Goal: Transaction & Acquisition: Purchase product/service

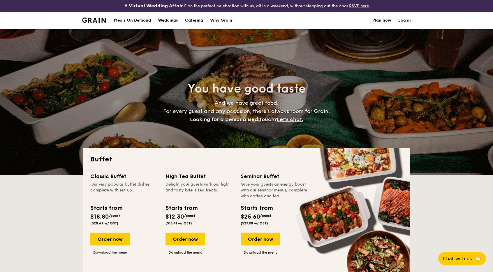
select select
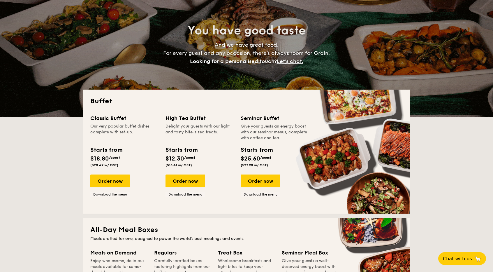
scroll to position [58, 0]
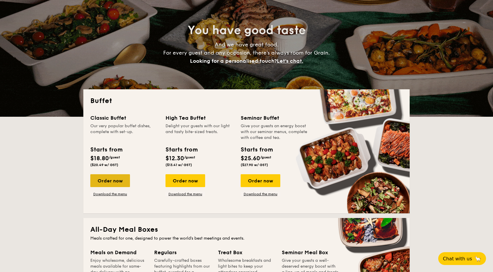
click at [124, 180] on div "Order now" at bounding box center [110, 180] width 40 height 13
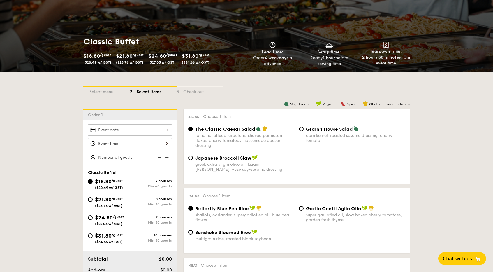
scroll to position [68, 0]
click at [138, 130] on div at bounding box center [130, 129] width 84 height 11
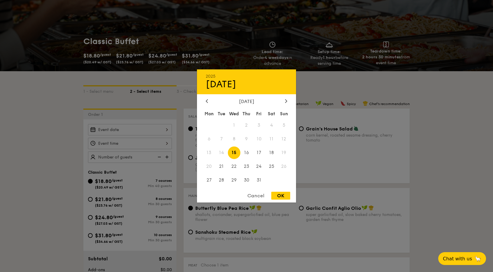
click at [273, 136] on span "11" at bounding box center [271, 139] width 13 height 13
click at [36, 147] on div at bounding box center [246, 136] width 493 height 272
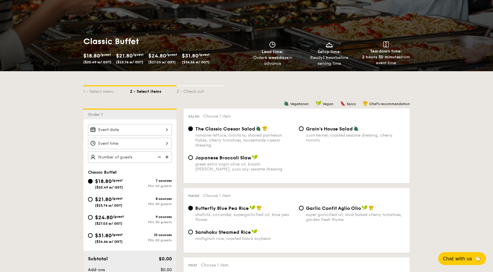
click at [119, 146] on div at bounding box center [130, 143] width 84 height 11
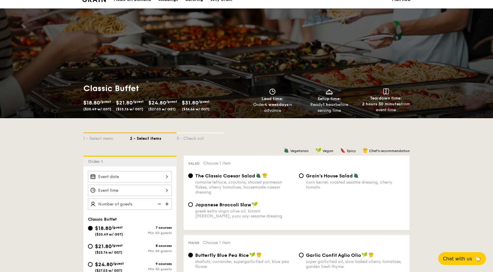
scroll to position [0, 0]
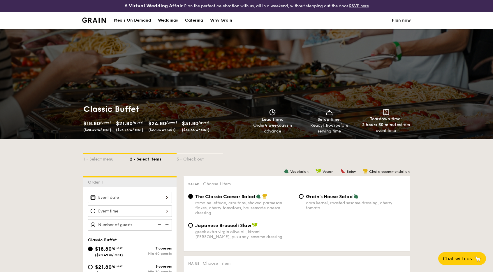
click at [142, 20] on div "Meals On Demand" at bounding box center [132, 20] width 37 height 17
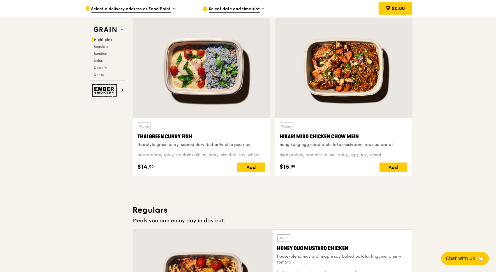
scroll to position [210, 0]
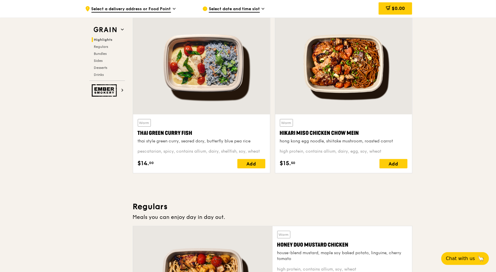
click at [236, 7] on span "Select date and time slot" at bounding box center [234, 9] width 51 height 6
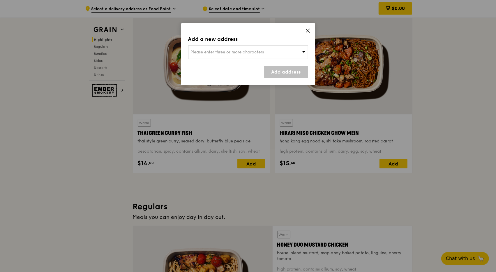
click at [275, 54] on div "Please enter three or more characters" at bounding box center [248, 51] width 120 height 13
click at [286, 61] on li "Please enter 3 or more characters" at bounding box center [248, 64] width 119 height 10
click at [307, 34] on span at bounding box center [307, 31] width 5 height 6
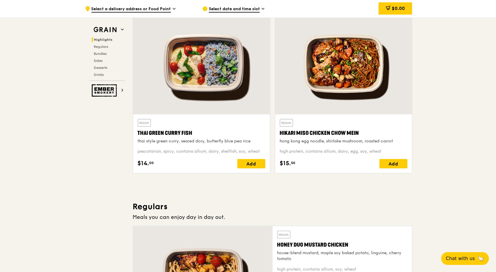
click at [168, 5] on div ".cls-1 { fill: none; stroke: #fff; stroke-linecap: round; stroke-linejoin: roun…" at bounding box center [139, 8] width 108 height 17
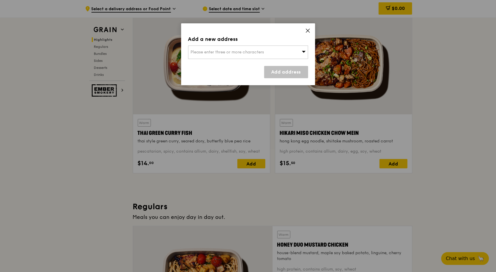
click at [228, 54] on div "Please enter three or more characters" at bounding box center [248, 51] width 120 height 13
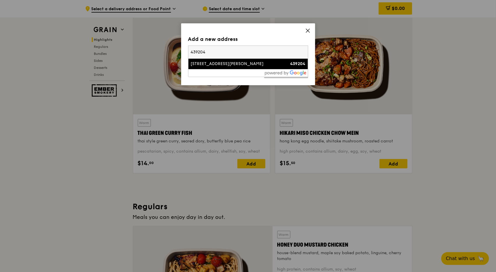
type input "439204"
click at [231, 63] on div "515 Dunman Road" at bounding box center [234, 64] width 86 height 6
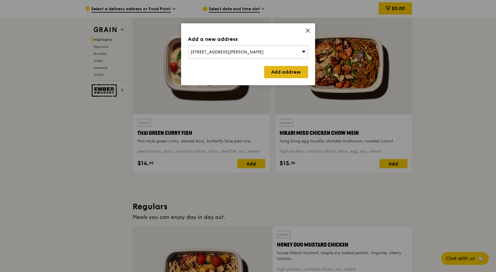
click at [293, 71] on link "Add address" at bounding box center [286, 72] width 44 height 12
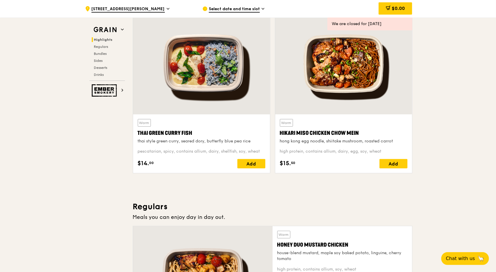
click at [241, 7] on span "Select date and time slot" at bounding box center [234, 9] width 51 height 6
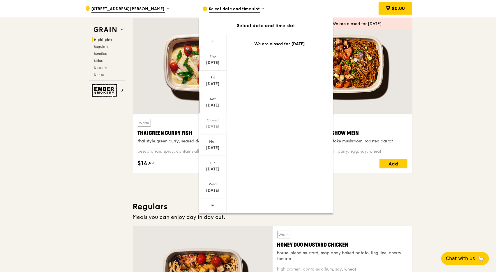
click at [211, 111] on div "Sat Oct 11" at bounding box center [213, 102] width 28 height 21
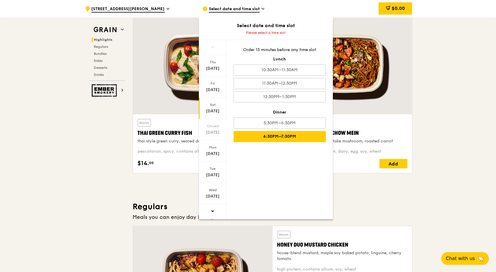
click at [301, 134] on div "6:30PM–7:30PM" at bounding box center [280, 136] width 92 height 11
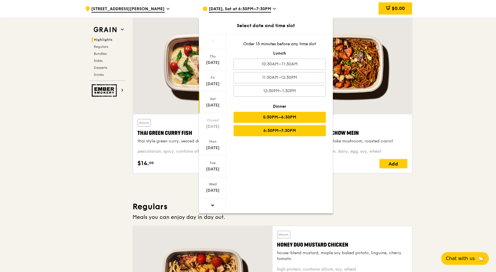
click at [301, 118] on div "5:30PM–6:30PM" at bounding box center [280, 117] width 92 height 11
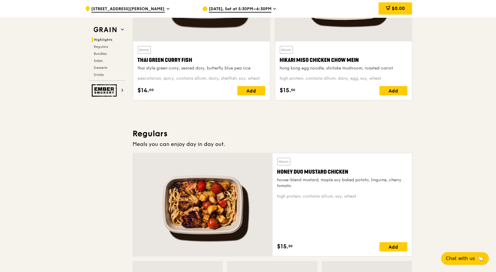
scroll to position [259, 0]
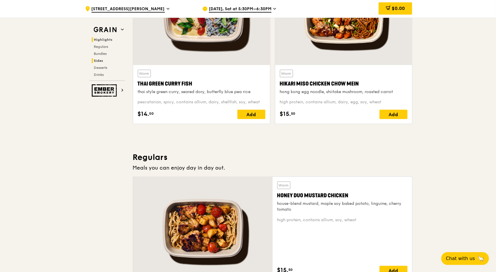
click at [99, 59] on span "Sides" at bounding box center [98, 61] width 9 height 4
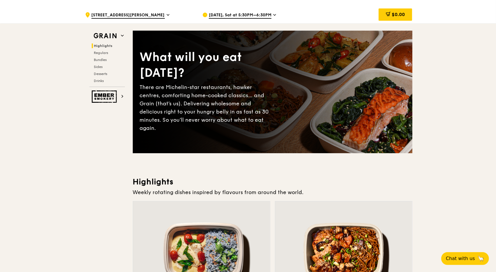
scroll to position [161, 0]
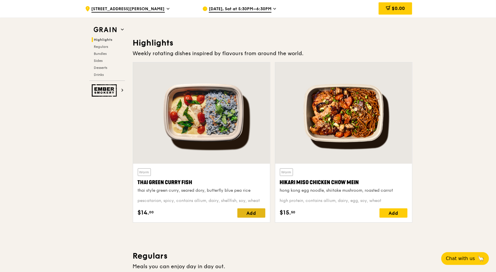
click at [250, 210] on div "Add" at bounding box center [251, 212] width 28 height 9
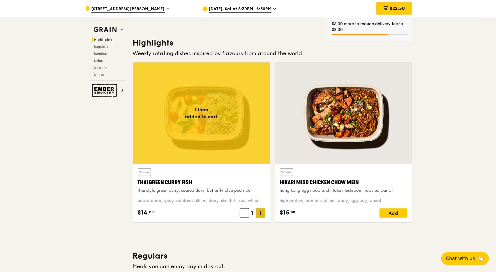
click at [262, 214] on icon at bounding box center [261, 213] width 4 height 4
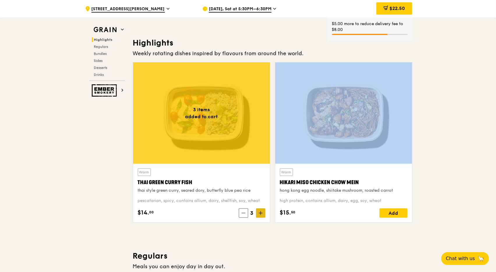
click at [262, 214] on icon at bounding box center [261, 213] width 4 height 4
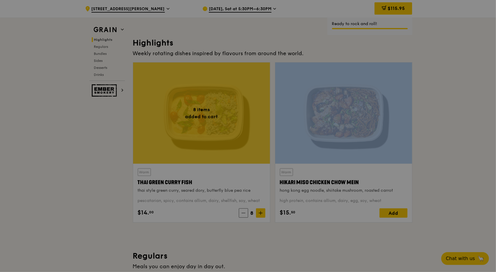
type input "8"
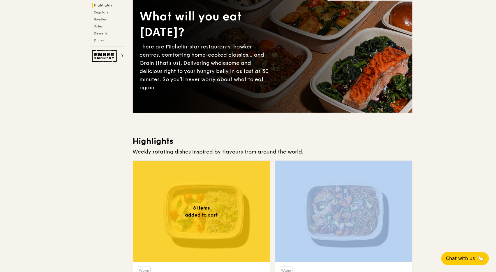
scroll to position [0, 0]
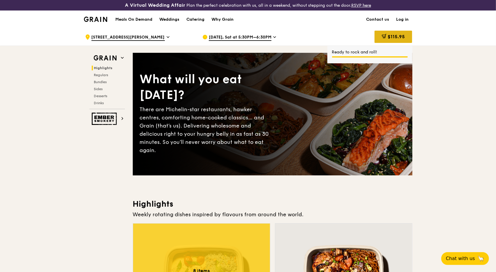
click at [394, 37] on span "$115.95" at bounding box center [396, 37] width 17 height 6
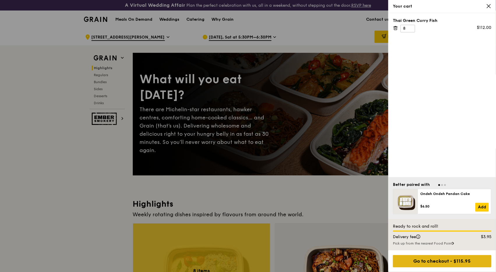
click at [449, 256] on div "Go to checkout - $115.95" at bounding box center [442, 261] width 98 height 12
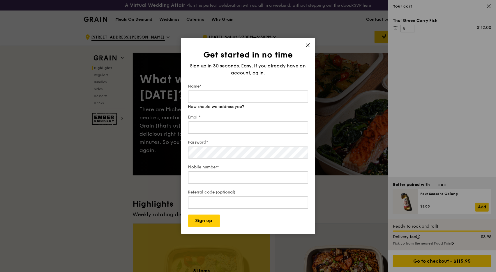
click at [307, 44] on div "Get started in no time Sign up in 30 seconds. Easy. If you already have an acco…" at bounding box center [248, 136] width 134 height 196
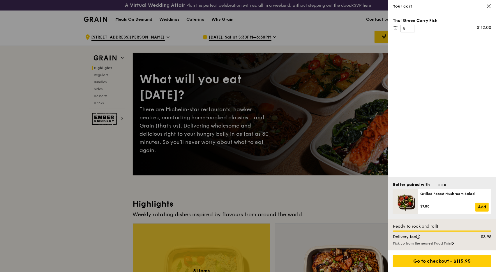
click at [446, 241] on div "Pick up from the nearest Food Point" at bounding box center [442, 243] width 98 height 5
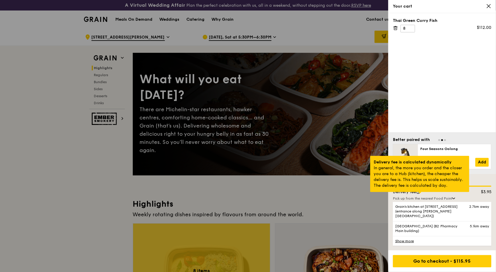
click at [419, 193] on div at bounding box center [420, 192] width 3 height 1
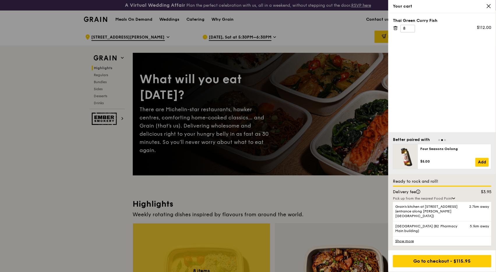
click at [430, 98] on div "Thai Green Curry Fish 8 $112.00" at bounding box center [442, 72] width 108 height 119
click at [489, 7] on icon at bounding box center [488, 5] width 5 height 5
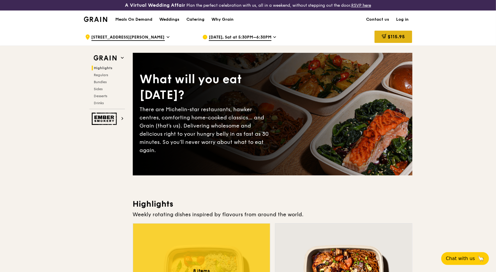
click at [394, 41] on div "$115.95" at bounding box center [394, 37] width 38 height 12
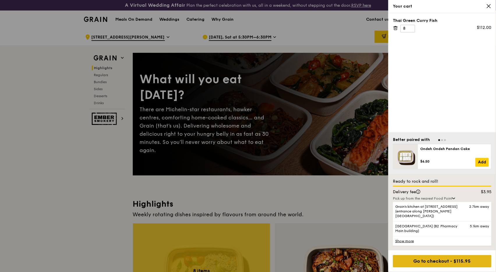
click at [421, 263] on div "Go to checkout - $115.95" at bounding box center [442, 261] width 98 height 12
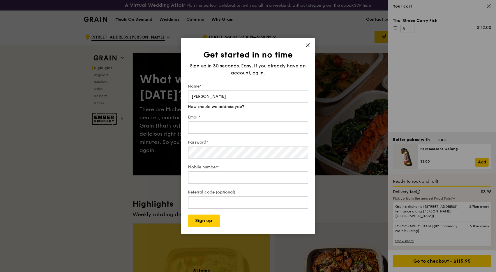
type input "sean"
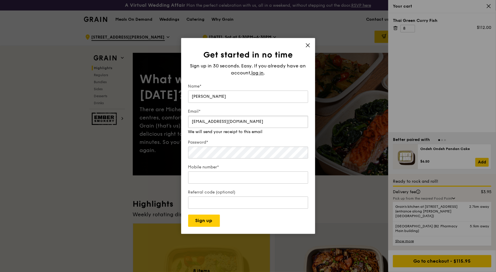
type input "hsn_snh@hotmail.com"
type input "2"
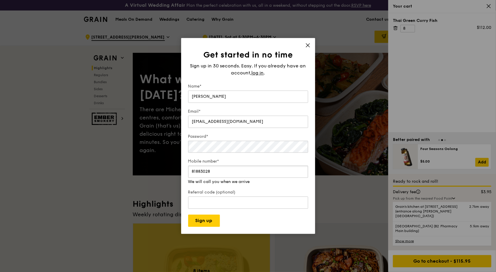
type input "81883028"
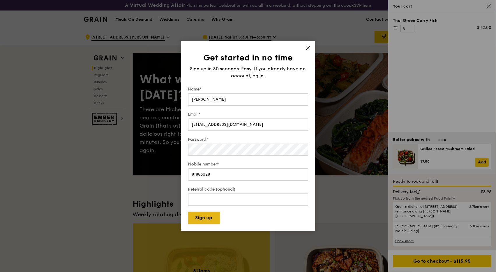
click at [205, 221] on button "Sign up" at bounding box center [204, 218] width 32 height 12
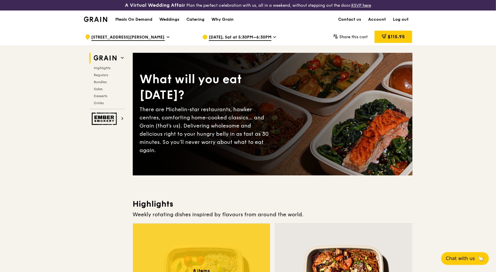
scroll to position [17, 0]
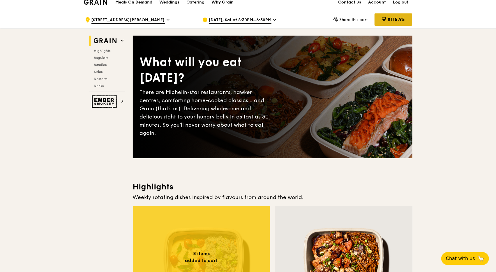
click at [397, 16] on div "$115.95" at bounding box center [394, 19] width 38 height 12
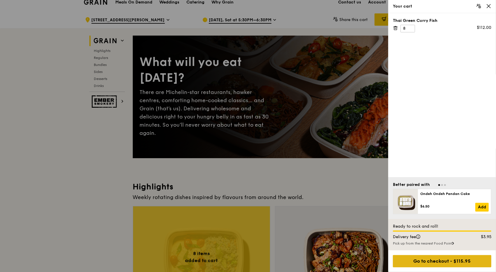
click at [435, 258] on div "Go to checkout - $115.95" at bounding box center [442, 261] width 98 height 12
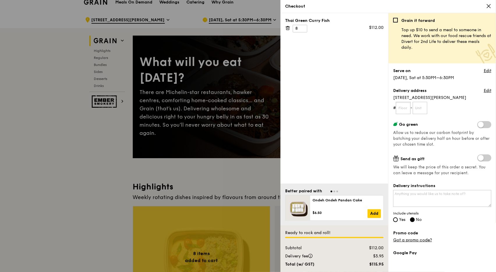
click at [404, 109] on input "text" at bounding box center [403, 108] width 15 height 12
type input "08"
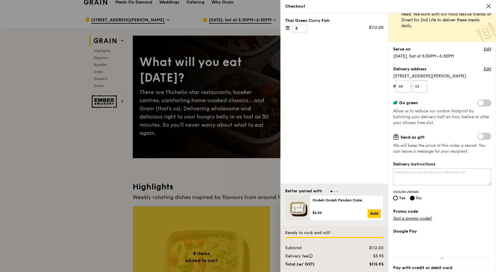
scroll to position [22, 0]
type input "02"
click at [474, 173] on textarea "Delivery instructions" at bounding box center [442, 176] width 98 height 17
click at [402, 195] on span "Yes" at bounding box center [402, 197] width 6 height 5
click at [398, 195] on input "Yes" at bounding box center [395, 197] width 5 height 5
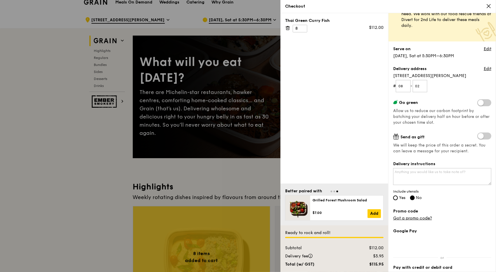
radio input "true"
radio input "false"
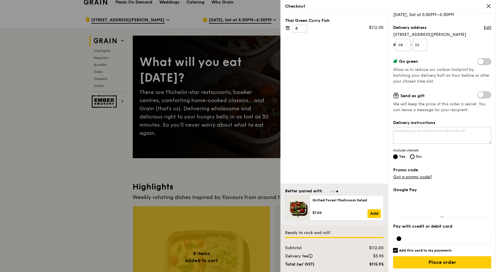
scroll to position [63, 0]
click at [248, 204] on div at bounding box center [248, 136] width 496 height 272
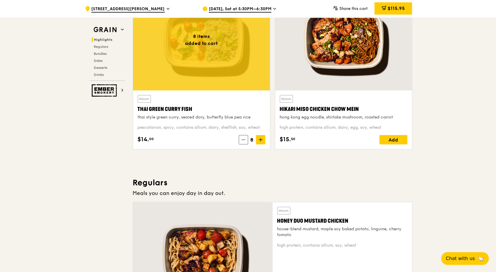
scroll to position [234, 0]
click at [244, 140] on icon at bounding box center [244, 139] width 4 height 4
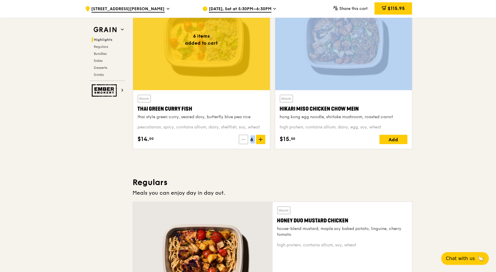
click at [244, 140] on icon at bounding box center [244, 139] width 4 height 4
click at [244, 140] on icon at bounding box center [243, 139] width 4 height 4
click at [244, 140] on icon at bounding box center [244, 139] width 4 height 4
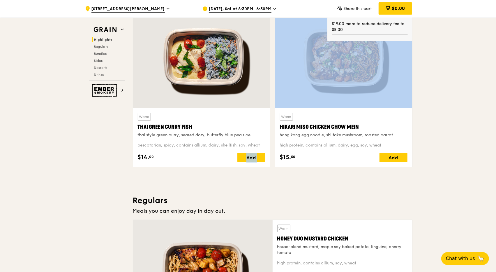
scroll to position [216, 0]
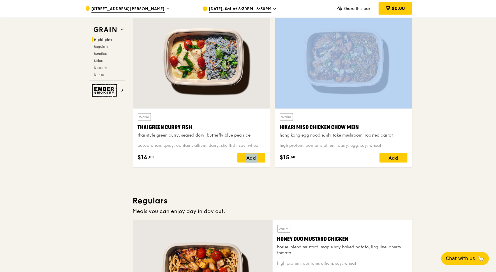
drag, startPoint x: 137, startPoint y: 125, endPoint x: 251, endPoint y: 136, distance: 114.4
click at [251, 136] on div "Warm Thai Green Curry Fish thai style green curry, seared dory, butterfly blue …" at bounding box center [201, 137] width 137 height 59
copy div "Thai Green Curry Fish thai style green curry, seared dory, butterfly blue pea r…"
drag, startPoint x: 279, startPoint y: 127, endPoint x: 396, endPoint y: 144, distance: 118.4
click at [396, 144] on div "Warm Hikari Miso Chicken Chow Mein hong kong egg noodle, shiitake mushroom, roa…" at bounding box center [343, 137] width 137 height 59
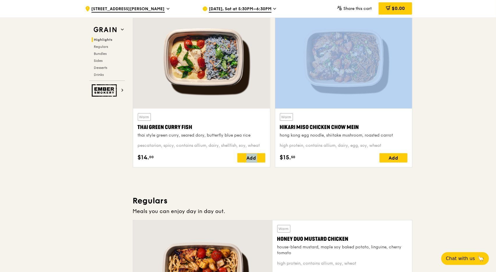
scroll to position [136, 0]
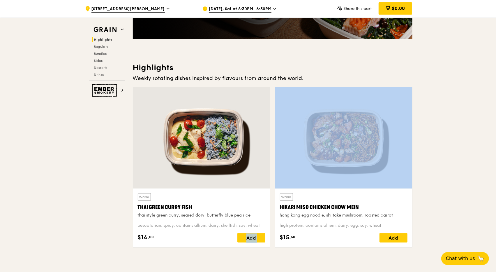
copy div "Hikari Miso Chicken Chow Mein hong kong egg noodle, shiitake mushroom, roasted …"
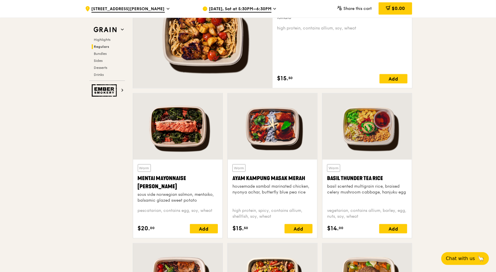
scroll to position [402, 0]
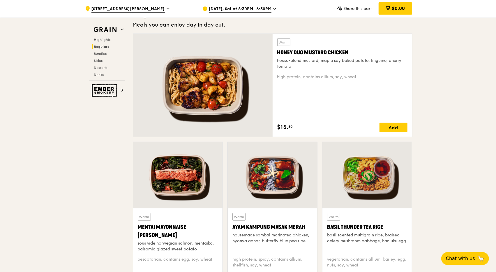
drag, startPoint x: 277, startPoint y: 50, endPoint x: 360, endPoint y: 69, distance: 84.8
click at [360, 69] on div "Warm Honey Duo Mustard Chicken house-blend mustard, maple soy baked potato, lin…" at bounding box center [342, 85] width 130 height 94
copy div "Honey Duo Mustard Chicken house-blend mustard, maple soy baked potato, linguine…"
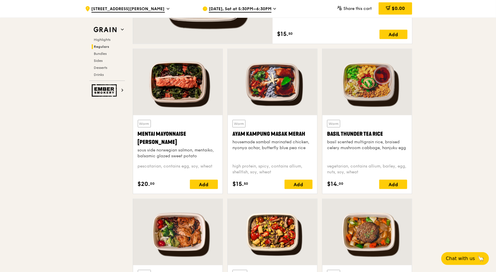
scroll to position [495, 0]
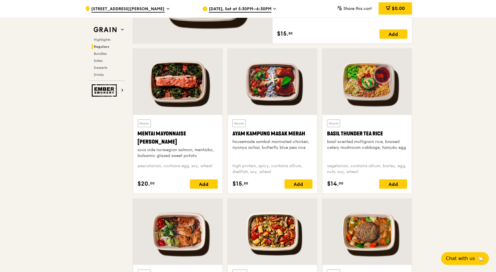
drag, startPoint x: 139, startPoint y: 133, endPoint x: 166, endPoint y: 142, distance: 28.2
click at [166, 142] on div "Mentai Mayonnaise Aburi Salmon" at bounding box center [178, 137] width 80 height 16
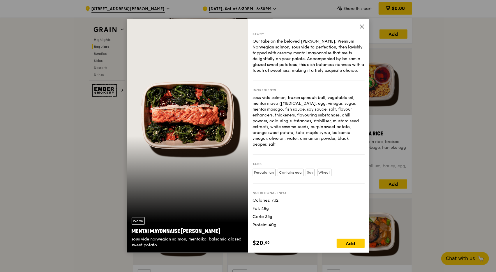
copy div "Mentai Mayonnaise Aburi Salmon"
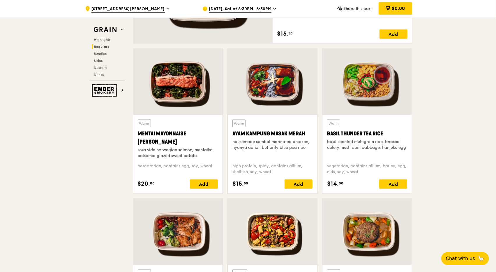
click at [156, 152] on div "sous vide norwegian salmon, mentaiko, balsamic glazed sweet potato" at bounding box center [178, 153] width 80 height 12
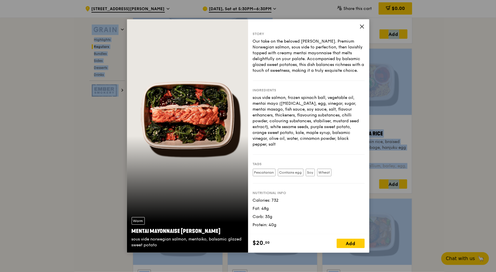
click at [156, 152] on div "Warm Mentai Mayonnaise Aburi Salmon sous vide norwegian salmon, mentaiko, balsa…" at bounding box center [187, 135] width 121 height 233
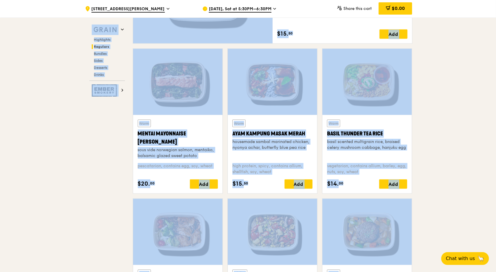
drag, startPoint x: 137, startPoint y: 149, endPoint x: 206, endPoint y: 155, distance: 69.3
click at [206, 155] on div "Warm Mentai Mayonnaise Aburi Salmon sous vide norwegian salmon, mentaiko, balsa…" at bounding box center [177, 154] width 89 height 78
copy div "sous vide norwegian salmon, mentaiko, balsamic glazed sweet potato"
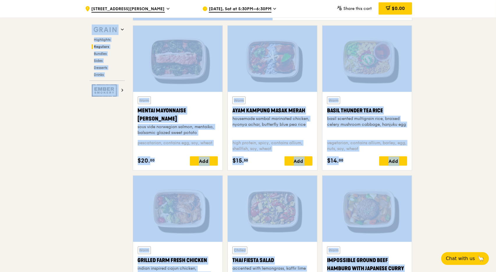
scroll to position [519, 0]
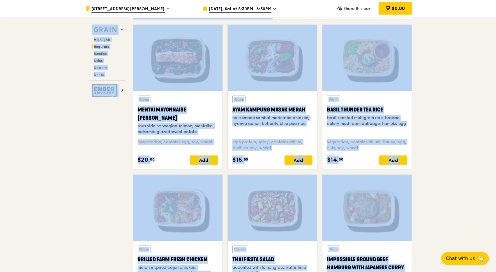
drag, startPoint x: 232, startPoint y: 109, endPoint x: 312, endPoint y: 121, distance: 80.4
click at [312, 121] on div "Warm Ayam Kampung Masak Merah housemade sambal marinated chicken, nyonya achar,…" at bounding box center [272, 130] width 89 height 78
copy div "Ayam Kampung Masak Merah housemade sambal marinated chicken, nyonya achar, butt…"
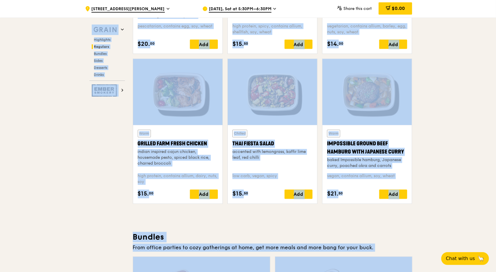
scroll to position [581, 0]
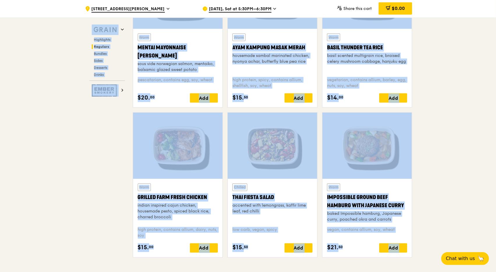
drag, startPoint x: 327, startPoint y: 46, endPoint x: 416, endPoint y: 71, distance: 92.8
copy div "Basil Thunder Tea Rice basil scented multigrain rice, braised celery mushroom c…"
drag, startPoint x: 138, startPoint y: 196, endPoint x: 187, endPoint y: 217, distance: 53.8
click at [187, 217] on div "Warm Grilled Farm Fresh Chicken indian inspired cajun chicken, housemade pesto,…" at bounding box center [178, 202] width 80 height 39
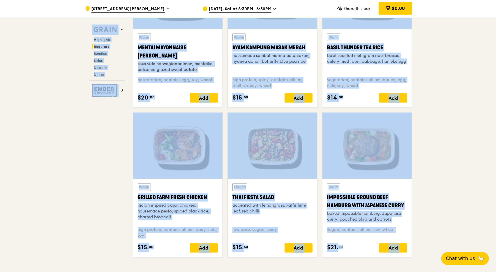
copy div "Grilled Farm Fresh Chicken indian inspired cajun chicken, housemade pesto, spic…"
drag, startPoint x: 231, startPoint y: 197, endPoint x: 260, endPoint y: 211, distance: 32.3
click at [260, 211] on div "Chilled Thai Fiesta Salad accented with lemongrass, kaffir lime leaf, red chill…" at bounding box center [272, 218] width 89 height 78
copy div "Thai Fiesta Salad accented with lemongrass, kaffir lime leaf, red chilli"
drag, startPoint x: 327, startPoint y: 197, endPoint x: 417, endPoint y: 221, distance: 93.4
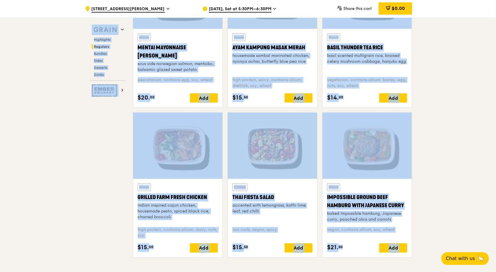
copy div "Impossible Ground Beef Hamburg with Japanese Curry baked Impossible hamburg, Ja…"
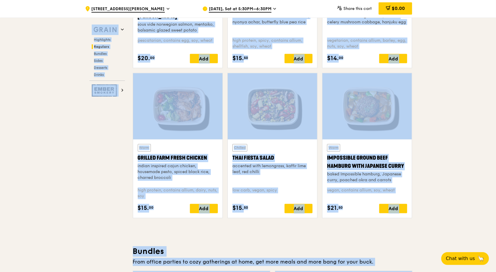
scroll to position [620, 0]
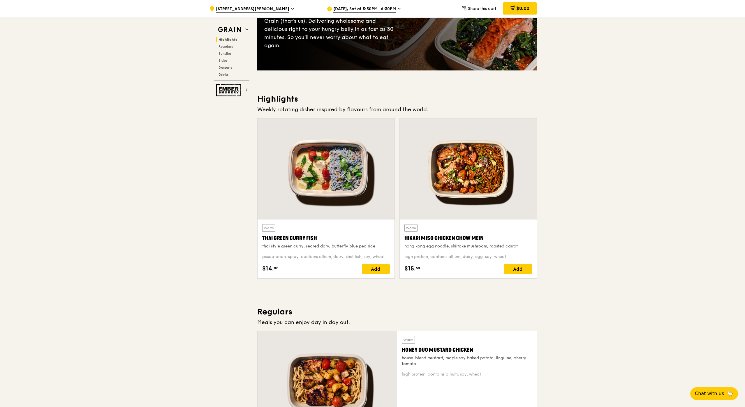
scroll to position [0, 0]
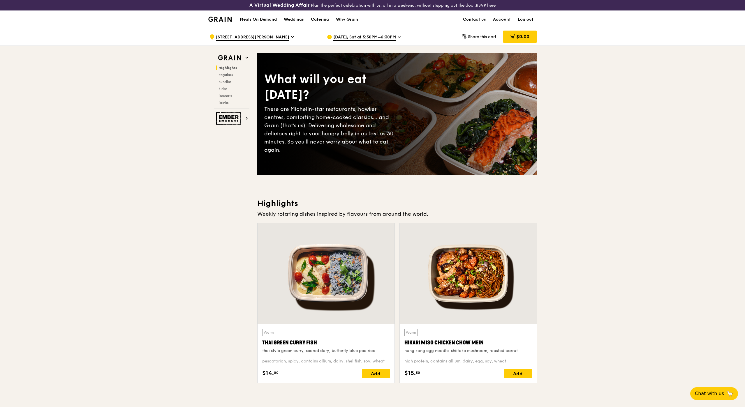
click at [265, 19] on h1 "Meals On Demand" at bounding box center [258, 20] width 37 height 6
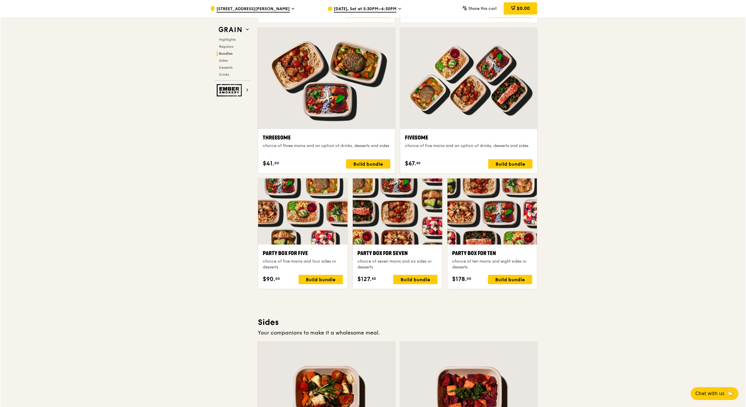
scroll to position [1009, 0]
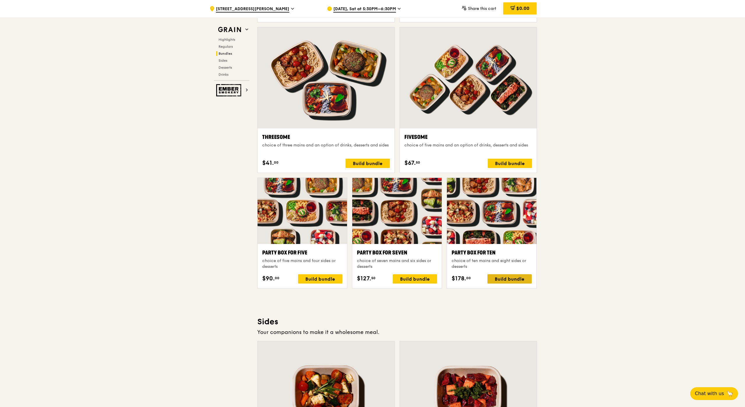
click at [496, 271] on div "Build bundle" at bounding box center [510, 279] width 44 height 9
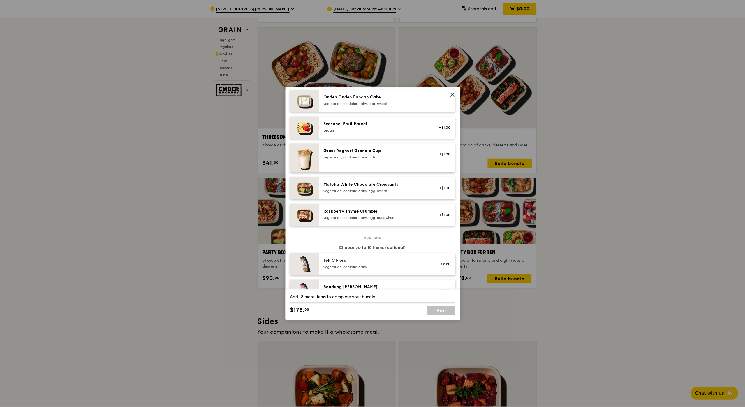
scroll to position [458, 0]
